Goal: Task Accomplishment & Management: Manage account settings

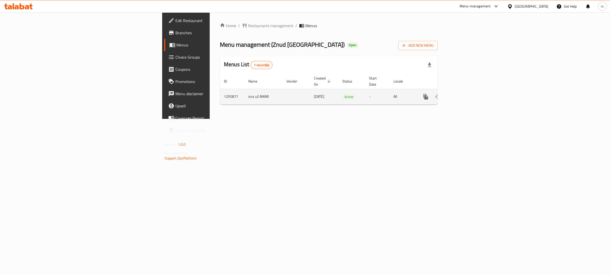
click at [464, 94] on icon "enhanced table" at bounding box center [462, 96] width 5 height 5
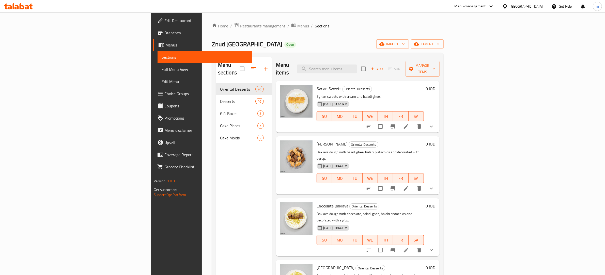
click at [153, 27] on link "Branches" at bounding box center [202, 33] width 99 height 12
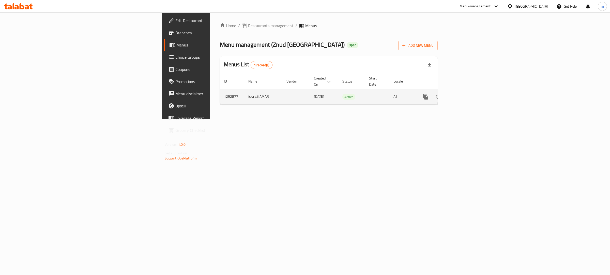
click at [465, 94] on icon "enhanced table" at bounding box center [462, 97] width 6 height 6
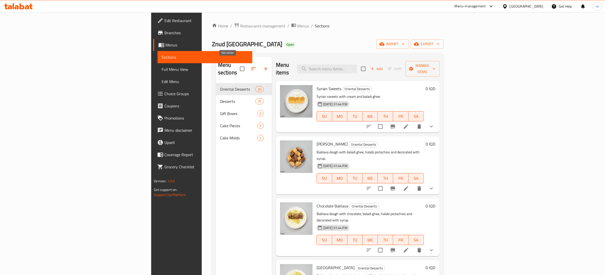
click at [263, 66] on icon "button" at bounding box center [266, 69] width 6 height 6
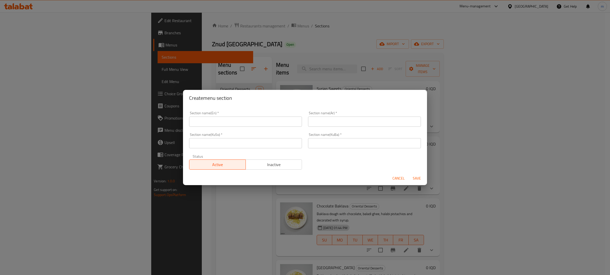
click at [221, 117] on input "text" at bounding box center [245, 122] width 113 height 10
type input "Offers"
type input "العروض"
type input "ئۆفەرەکان"
click at [376, 141] on input "text" at bounding box center [364, 143] width 113 height 10
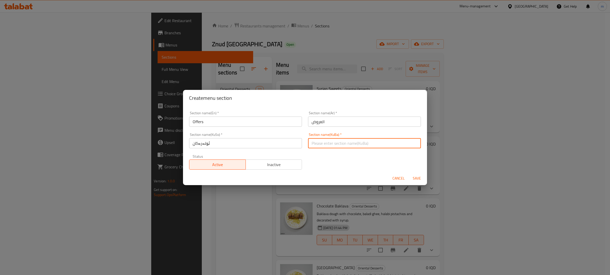
paste input "ئۆفەرەکان"
type input "ئۆفەرەکان"
click at [415, 178] on span "Save" at bounding box center [416, 178] width 12 height 6
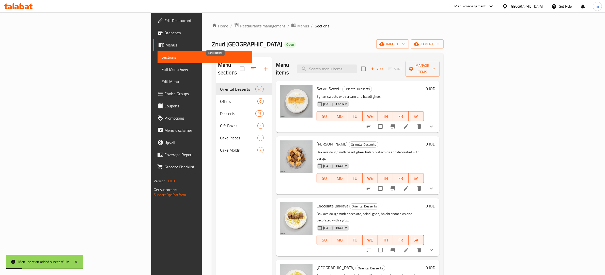
click at [251, 67] on icon "button" at bounding box center [253, 68] width 5 height 3
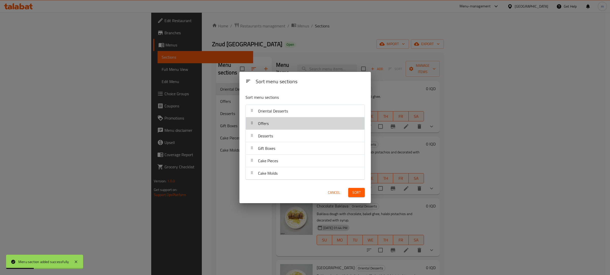
drag, startPoint x: 253, startPoint y: 126, endPoint x: 250, endPoint y: 109, distance: 17.3
click at [250, 109] on nav "Oriental Desserts Offers Desserts Gift Boxes Cake Pieces Cake Molds" at bounding box center [304, 142] width 119 height 75
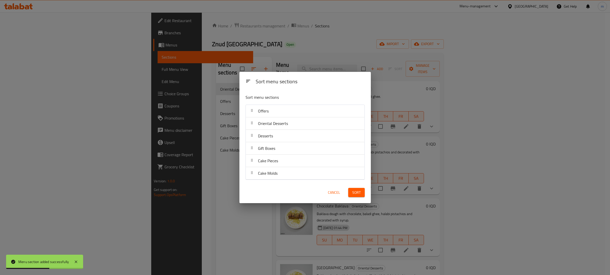
click at [356, 190] on span "Sort" at bounding box center [356, 192] width 8 height 6
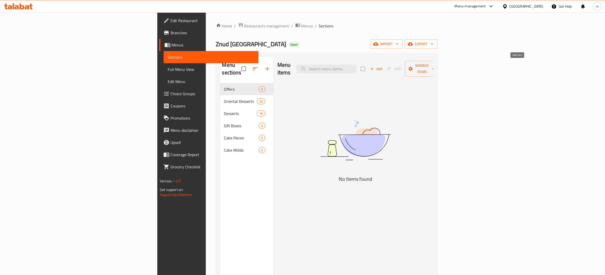
click at [383, 66] on span "Add" at bounding box center [376, 69] width 14 height 6
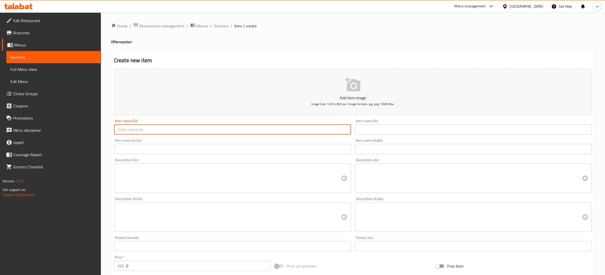
click at [283, 129] on input "text" at bounding box center [232, 129] width 237 height 10
paste input "Special Offer"
type input "Special Offer"
click at [380, 122] on div "Item name (Ar) Item name (Ar)" at bounding box center [473, 126] width 237 height 15
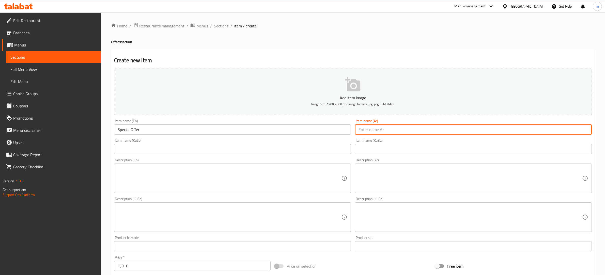
click at [377, 128] on input "text" at bounding box center [473, 129] width 237 height 10
paste input "عرض خاص"
type input "عرض خاص"
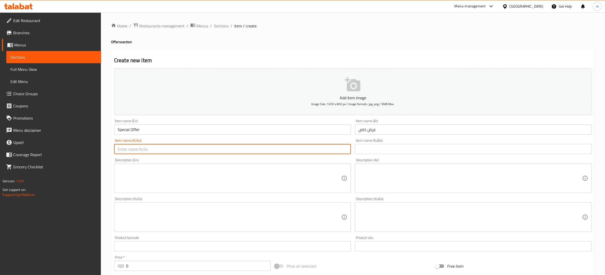
click at [301, 148] on input "text" at bounding box center [232, 149] width 237 height 10
paste input "ئۆفەری تایبەت"
type input "ئۆفەری تایبەت"
click at [380, 150] on input "text" at bounding box center [473, 149] width 237 height 10
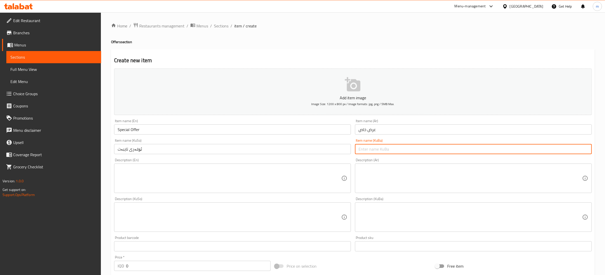
paste input "ئۆفەری تایبەت"
type input "ئۆفەری تایبەت"
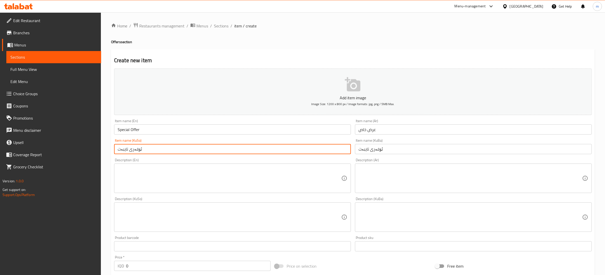
click at [127, 147] on input "ئۆفەری تایبەت" at bounding box center [232, 149] width 237 height 10
type input "ئۆفەری تایبەت"
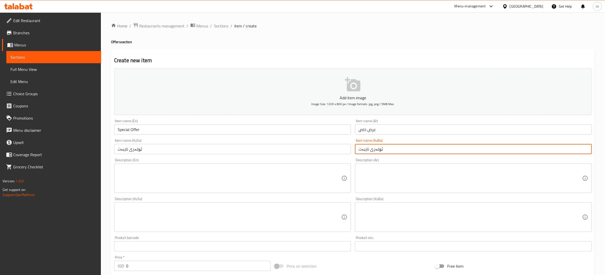
click at [399, 151] on input "ئۆفەری تایبەت" at bounding box center [473, 149] width 237 height 10
paste input "text"
type input "ئۆفەری تایبەت"
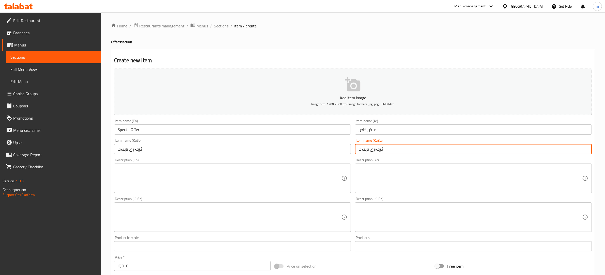
click at [387, 130] on input "عرض خاص" at bounding box center [473, 129] width 237 height 10
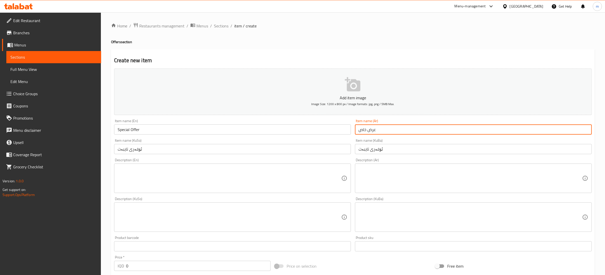
type input "عرض خاص"
click at [167, 174] on textarea at bounding box center [230, 178] width 224 height 24
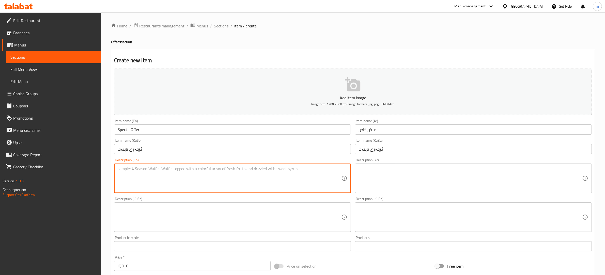
paste textarea "1 kg Znoud , 250 g Kunafa"
click at [123, 168] on textarea "1 kg Znoud , 250 g Kunafa" at bounding box center [230, 178] width 224 height 24
click at [130, 169] on textarea "1 Kg Znoud , 250 g Kunafa" at bounding box center [230, 178] width 224 height 24
click at [127, 171] on textarea "1 Kg Znoud , 250 g Kunafa" at bounding box center [230, 178] width 224 height 24
click at [150, 169] on textarea "1 Kg znoud , 250 g Kunafa" at bounding box center [230, 178] width 224 height 24
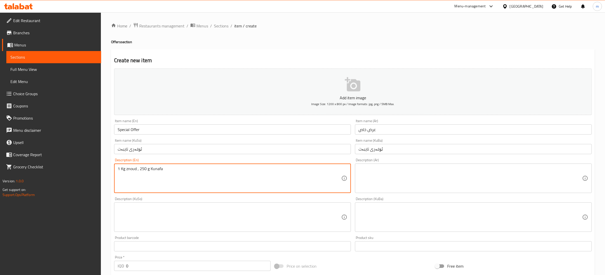
click at [154, 169] on textarea "1 Kg znoud , 250 g Kunafa" at bounding box center [230, 178] width 224 height 24
type textarea "1 Kg znoud , 250 g kunafa"
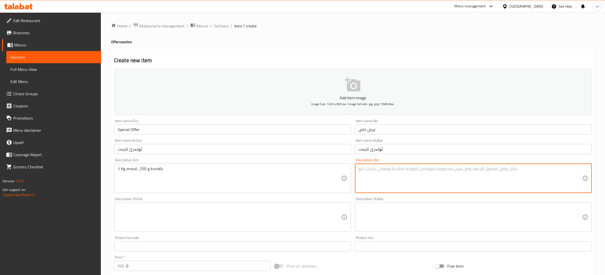
click at [475, 177] on textarea at bounding box center [470, 178] width 224 height 24
paste textarea "زنود"
type textarea "1 کجم زنود"
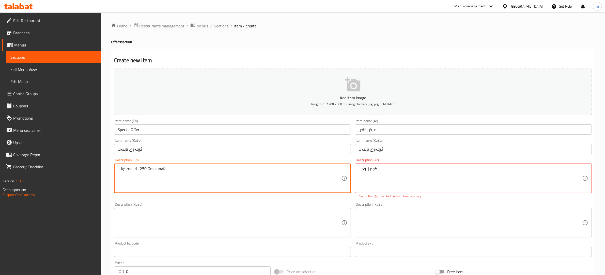
click at [163, 178] on textarea "1 Kg znoud , 250 Gm kunafa" at bounding box center [230, 178] width 224 height 24
click at [137, 170] on textarea "1 Kg znoud , 250 Gm kunafa" at bounding box center [230, 178] width 224 height 24
click at [152, 170] on textarea "1 Kg znoud and 250 Gm kunafa" at bounding box center [230, 178] width 224 height 24
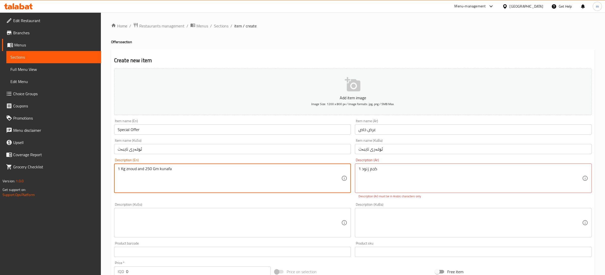
type textarea "1 Kg znoud and 250 Gm kunafa"
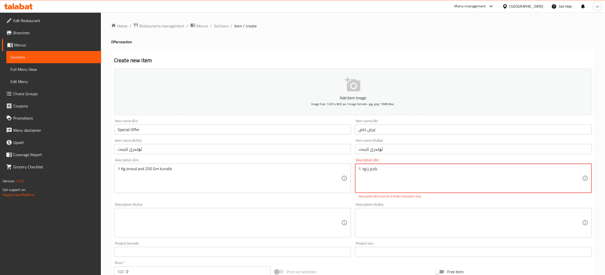
type textarea "1 كجم زنود"
click at [402, 232] on div "Description (KuBa) Description (KuBa)" at bounding box center [473, 220] width 241 height 39
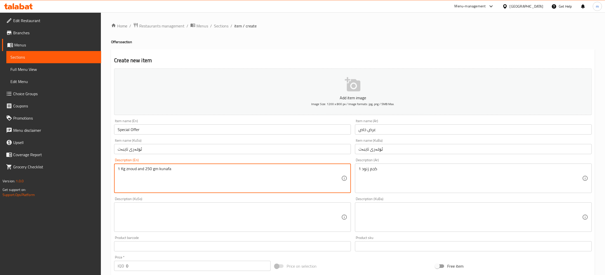
click at [167, 169] on textarea "1 Kg znoud and 250 gm kunafa" at bounding box center [230, 178] width 224 height 24
type textarea "1 Kg znoud and 250 gm kunafa"
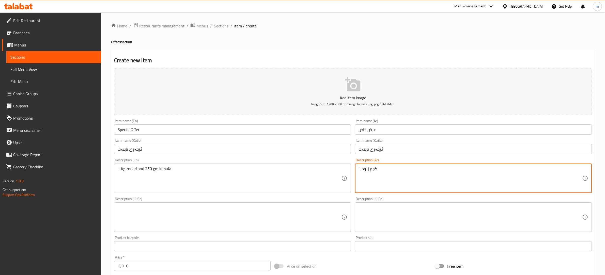
click at [393, 168] on textarea "1 كجم زنود" at bounding box center [470, 178] width 224 height 24
paste textarea "كنافة"
type textarea "1 كجم زنود و250 جم كنافة"
click at [233, 215] on textarea at bounding box center [230, 217] width 224 height 24
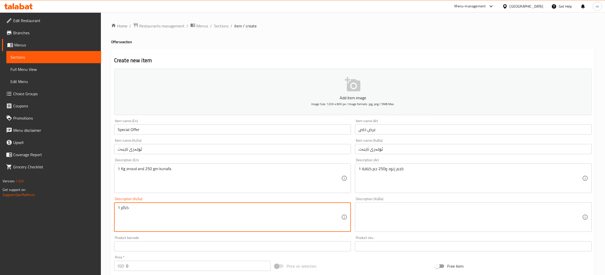
paste textarea "زنود"
type textarea "1 کگم زنود و 250گم کونافە"
click at [401, 217] on textarea at bounding box center [470, 217] width 224 height 24
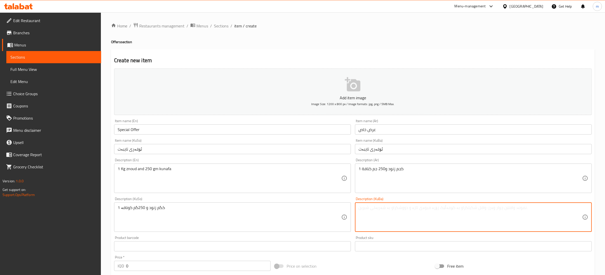
paste textarea "1 کگم زنود و 250گم کونافە"
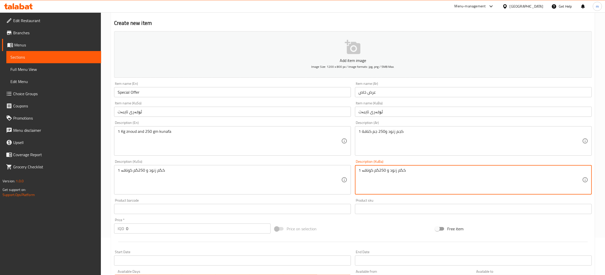
scroll to position [127, 0]
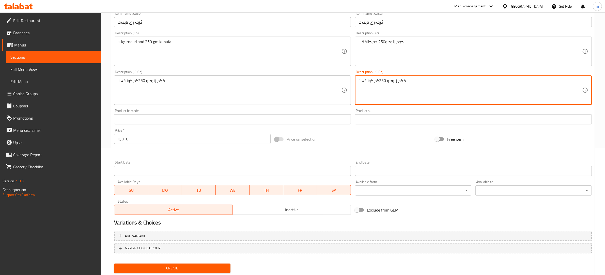
type textarea "1 کگم زنود و 250گم کونافە"
click at [146, 139] on input "0" at bounding box center [198, 139] width 145 height 10
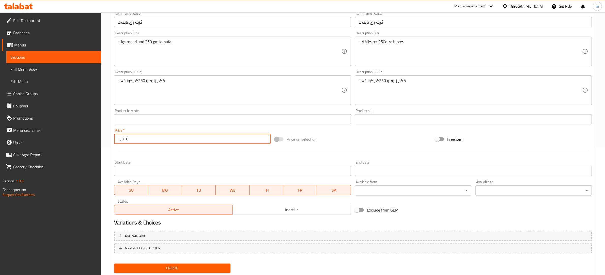
click at [146, 139] on input "0" at bounding box center [198, 139] width 145 height 10
paste input "1400"
type input "14000"
click at [163, 264] on button "Create" at bounding box center [172, 268] width 116 height 9
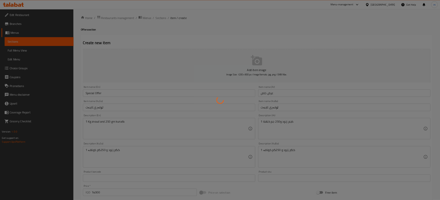
scroll to position [0, 0]
type input "0"
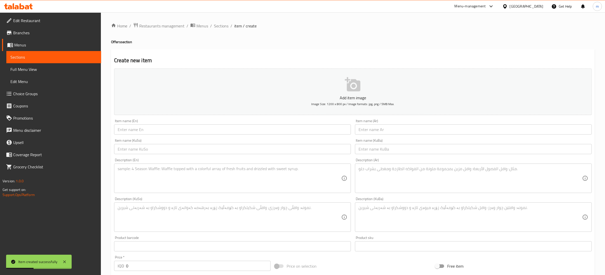
click at [37, 68] on span "Full Menu View" at bounding box center [53, 69] width 87 height 6
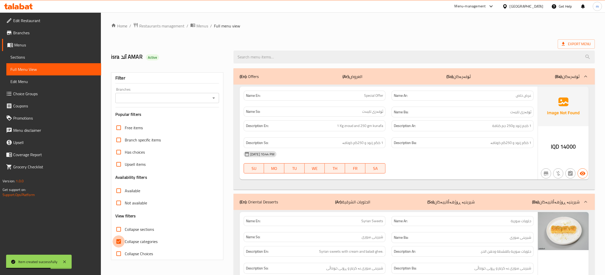
click at [119, 240] on input "Collapse categories" at bounding box center [119, 241] width 12 height 12
checkbox input "false"
click at [215, 97] on icon "Open" at bounding box center [214, 98] width 6 height 6
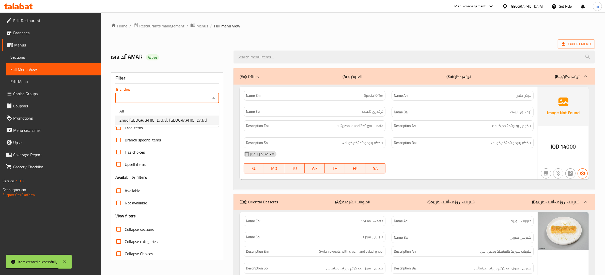
click at [189, 119] on li "Znud st U Halawyat Jado, Havalan" at bounding box center [167, 120] width 104 height 9
type input "Znud st U Halawyat Jado, Havalan"
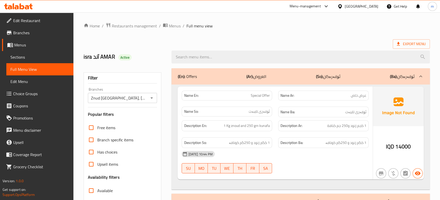
scroll to position [123, 0]
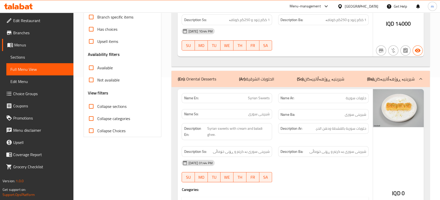
click at [261, 76] on p "(Ar): الحلويات الشرقية" at bounding box center [256, 79] width 35 height 6
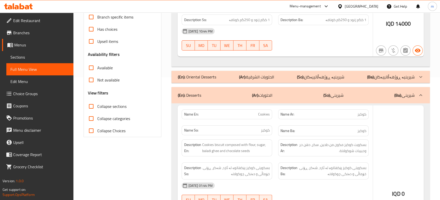
click at [103, 106] on span "Collapse sections" at bounding box center [111, 106] width 29 height 6
click at [97, 106] on input "Collapse sections" at bounding box center [91, 106] width 12 height 12
checkbox input "true"
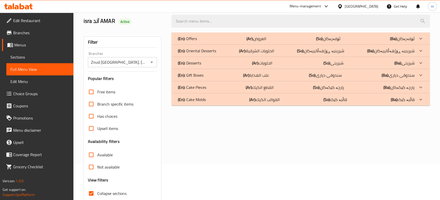
scroll to position [0, 0]
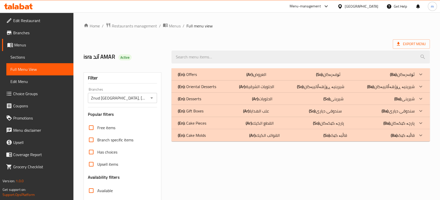
click at [199, 72] on div "(En): Offers (Ar): العروض (So): ئۆفەرەکان (Ba): ئۆفەرەکان" at bounding box center [296, 74] width 237 height 6
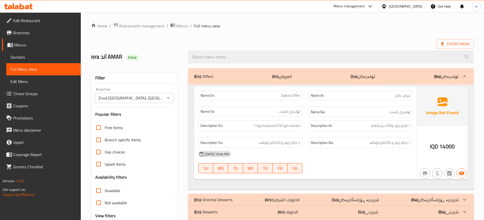
click at [47, 34] on span "Branches" at bounding box center [44, 33] width 63 height 6
